Goal: Information Seeking & Learning: Learn about a topic

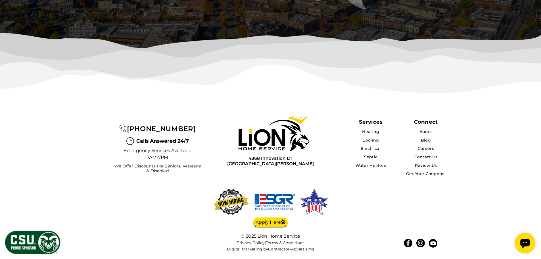
scroll to position [1850, 0]
click at [425, 148] on link "Careers" at bounding box center [425, 148] width 16 height 5
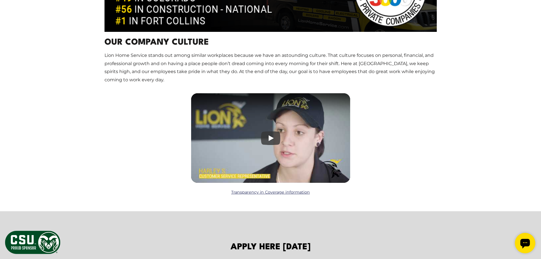
scroll to position [795, 0]
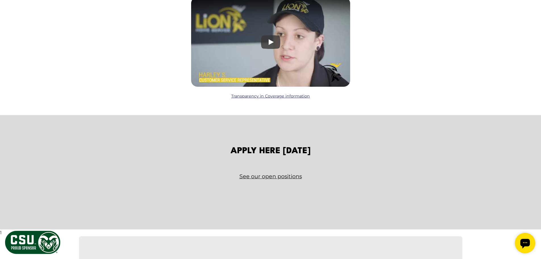
click at [277, 173] on link "See our open positions" at bounding box center [270, 176] width 332 height 10
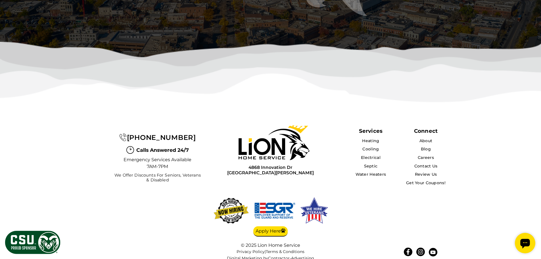
scroll to position [1797, 0]
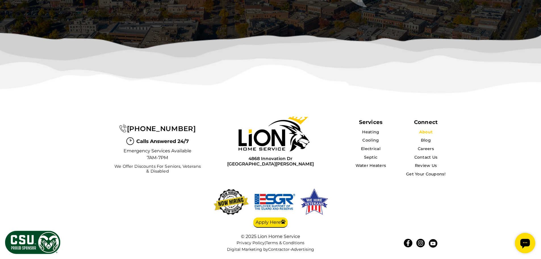
click at [423, 133] on link "About" at bounding box center [425, 131] width 13 height 5
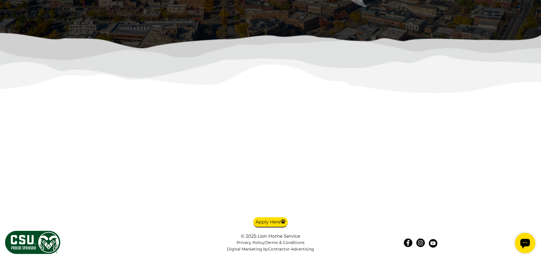
scroll to position [1334, 0]
